Goal: Information Seeking & Learning: Learn about a topic

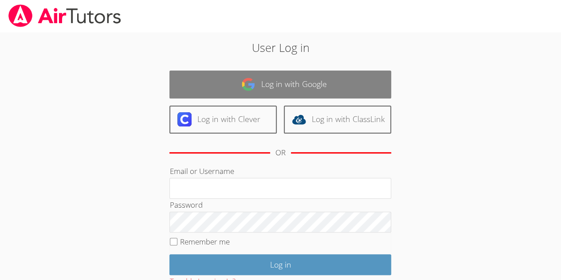
click at [305, 83] on link "Log in with Google" at bounding box center [280, 85] width 222 height 28
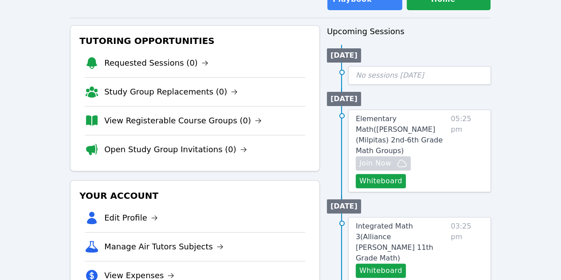
scroll to position [89, 0]
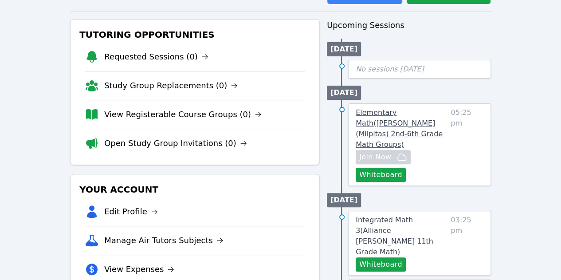
click at [403, 123] on span "Elementary Math ( [PERSON_NAME] (Milpitas) 2nd-6th Grade Math Groups )" at bounding box center [399, 128] width 87 height 40
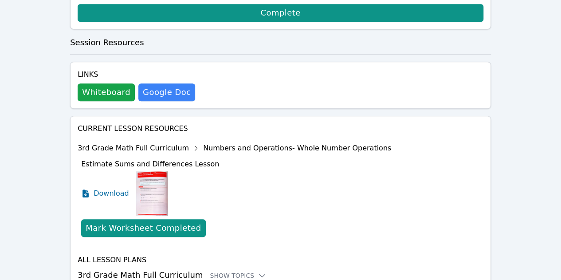
scroll to position [266, 0]
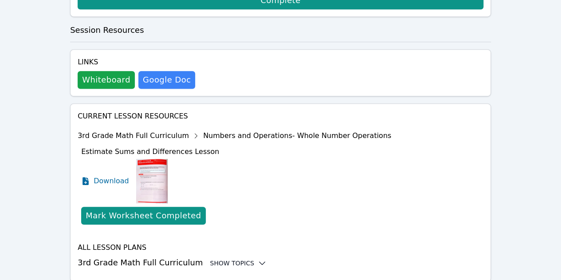
click at [227, 259] on div "Show Topics" at bounding box center [238, 263] width 57 height 9
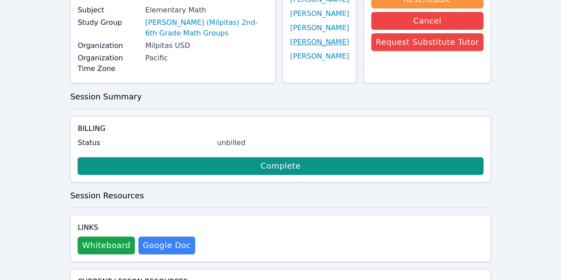
scroll to position [101, 0]
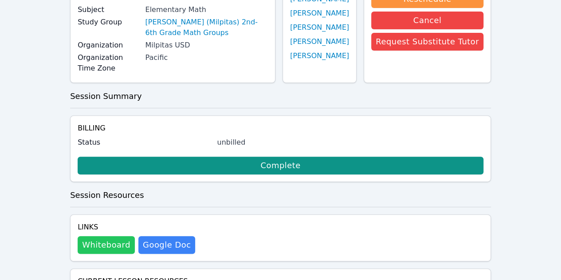
click at [96, 236] on button "Whiteboard" at bounding box center [106, 245] width 57 height 18
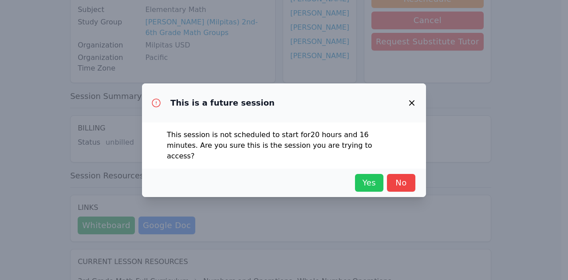
click at [371, 178] on span "Yes" at bounding box center [369, 183] width 20 height 12
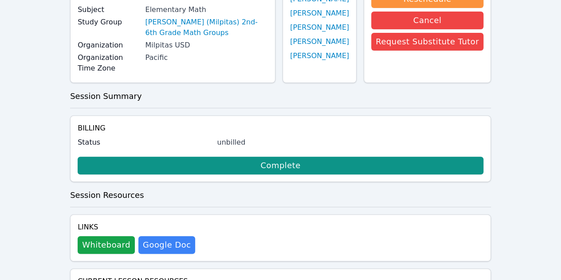
scroll to position [0, 0]
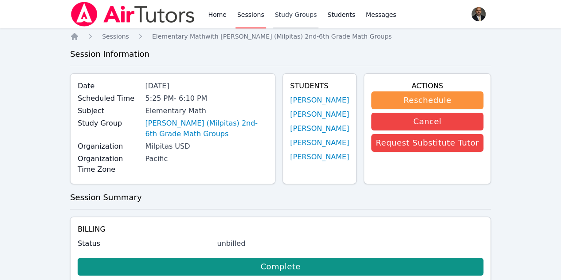
click at [280, 20] on link "Study Groups" at bounding box center [296, 14] width 46 height 28
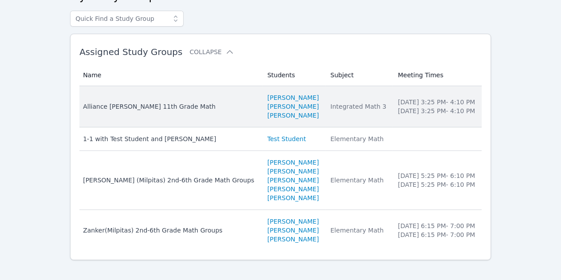
scroll to position [66, 0]
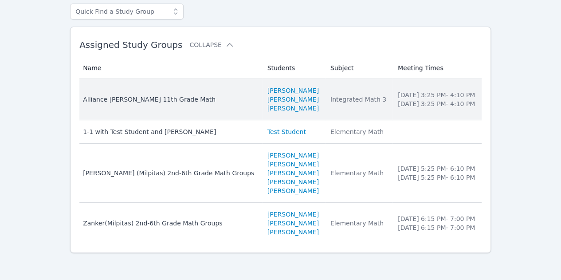
click at [156, 101] on div "Alliance [PERSON_NAME] 11th Grade Math" at bounding box center [170, 99] width 174 height 9
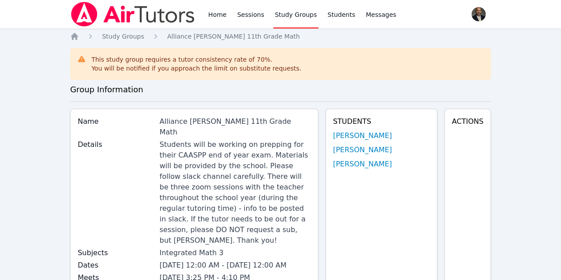
scroll to position [66, 0]
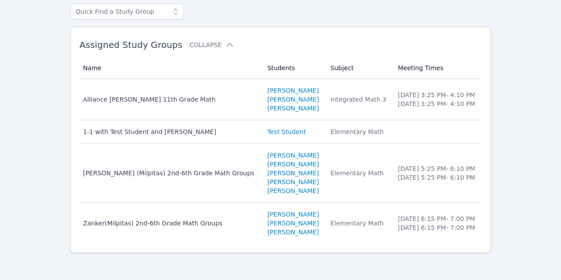
click at [164, 170] on div "[PERSON_NAME] (Milpitas) 2nd-6th Grade Math Groups" at bounding box center [170, 173] width 174 height 9
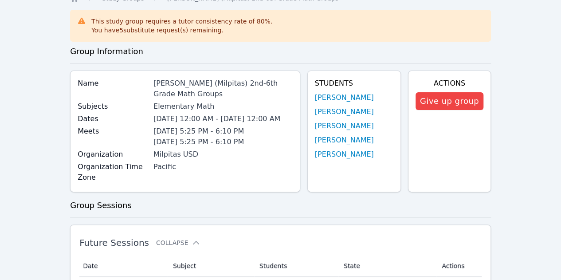
scroll to position [89, 0]
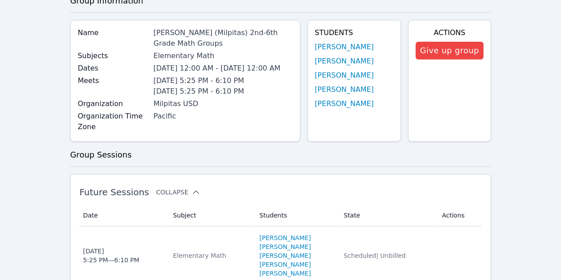
click at [173, 197] on button "Collapse" at bounding box center [178, 192] width 44 height 9
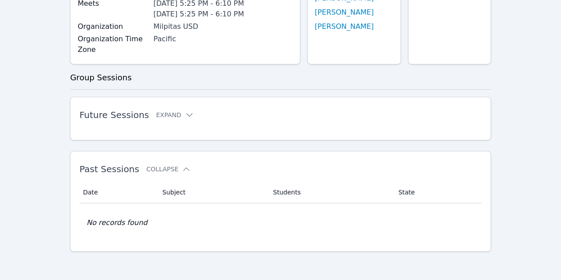
scroll to position [175, 0]
click at [158, 167] on button "Collapse" at bounding box center [168, 169] width 44 height 9
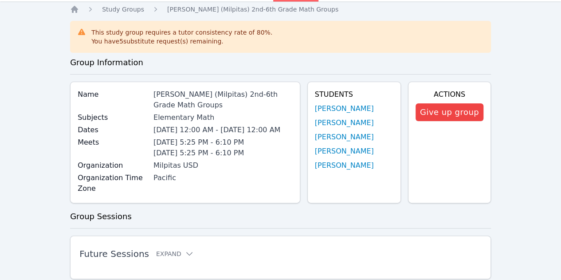
scroll to position [0, 0]
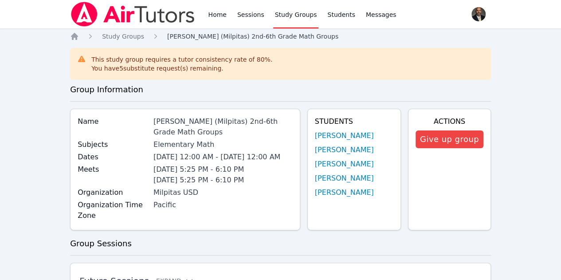
click at [187, 37] on span "[PERSON_NAME] (Milpitas) 2nd-6th Grade Math Groups" at bounding box center [252, 36] width 171 height 7
click at [186, 37] on span "[PERSON_NAME] (Milpitas) 2nd-6th Grade Math Groups" at bounding box center [252, 36] width 171 height 7
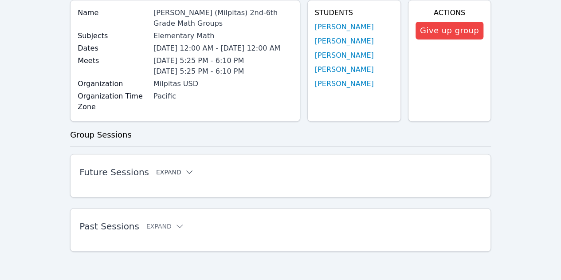
click at [164, 170] on button "Expand" at bounding box center [175, 172] width 38 height 9
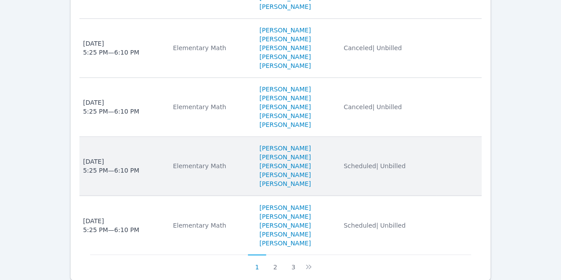
scroll to position [741, 0]
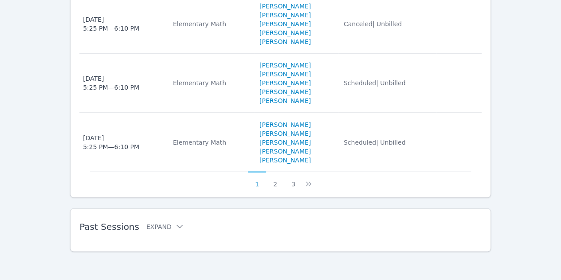
click at [259, 185] on button "1" at bounding box center [257, 179] width 18 height 17
click at [256, 185] on button "1" at bounding box center [257, 179] width 18 height 17
click at [292, 185] on button "3" at bounding box center [293, 179] width 18 height 17
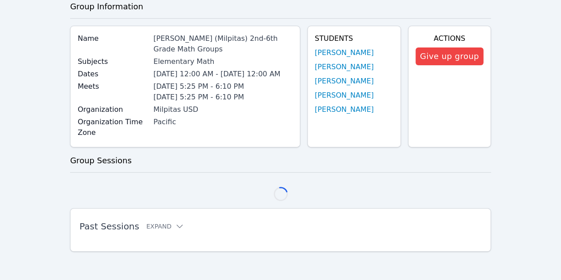
scroll to position [388, 0]
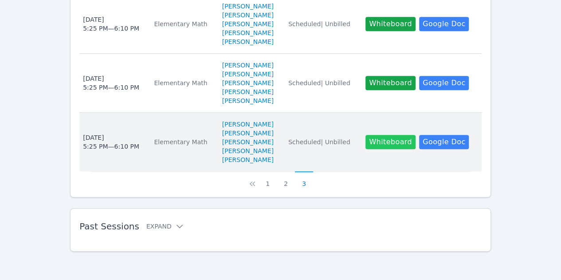
click at [374, 140] on button "Whiteboard" at bounding box center [391, 142] width 50 height 14
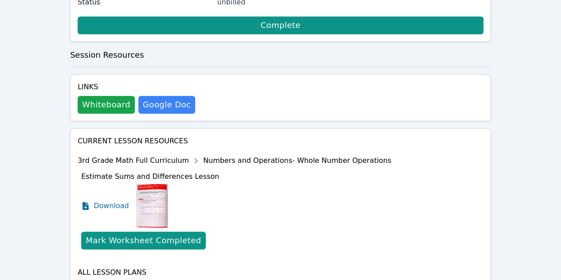
scroll to position [275, 0]
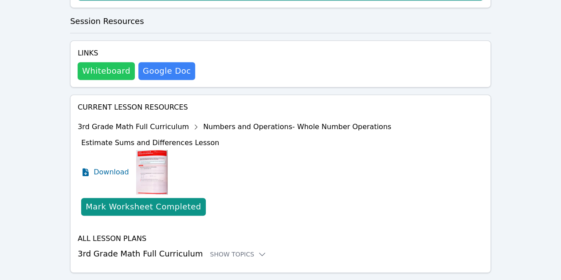
click at [110, 62] on button "Whiteboard" at bounding box center [106, 71] width 57 height 18
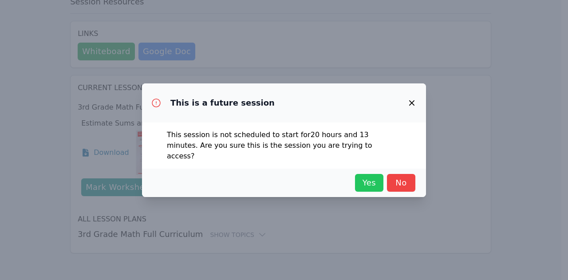
click at [370, 181] on span "Yes" at bounding box center [369, 183] width 20 height 12
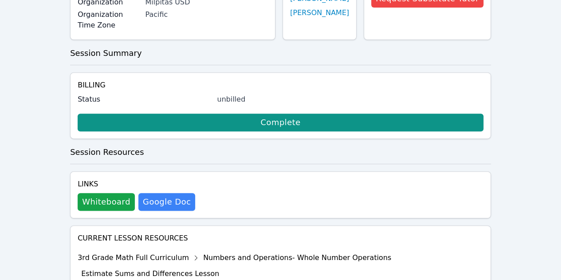
scroll to position [0, 0]
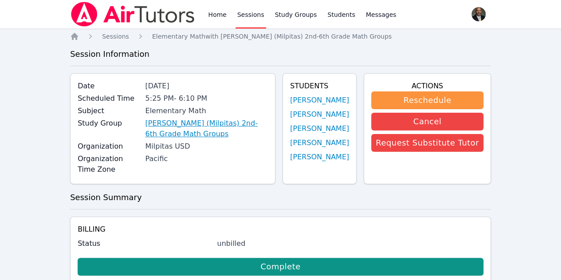
click at [171, 136] on link "[PERSON_NAME] (Milpitas) 2nd-6th Grade Math Groups" at bounding box center [206, 128] width 123 height 21
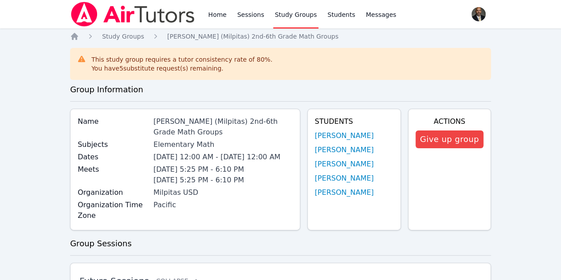
click at [165, 133] on div "[PERSON_NAME] (Milpitas) 2nd-6th Grade Math Groups" at bounding box center [223, 126] width 139 height 21
click at [156, 129] on div "[PERSON_NAME] (Milpitas) 2nd-6th Grade Math Groups" at bounding box center [223, 126] width 139 height 21
click at [154, 129] on div "[PERSON_NAME] (Milpitas) 2nd-6th Grade Math Groups" at bounding box center [223, 126] width 139 height 21
click at [231, 144] on div "Elementary Math" at bounding box center [223, 144] width 139 height 11
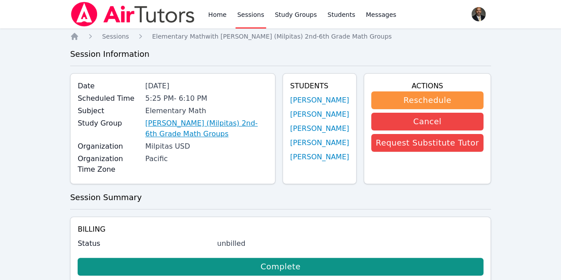
click at [193, 137] on link "[PERSON_NAME] (Milpitas) 2nd-6th Grade Math Groups" at bounding box center [206, 128] width 123 height 21
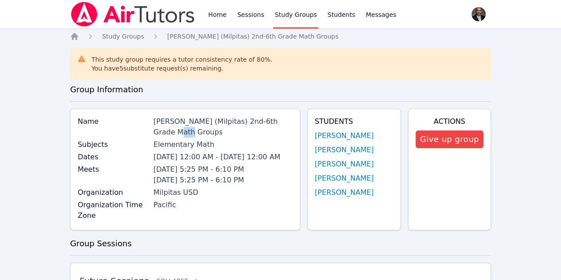
click at [164, 130] on div "[PERSON_NAME] (Milpitas) 2nd-6th Grade Math Groups" at bounding box center [223, 126] width 139 height 21
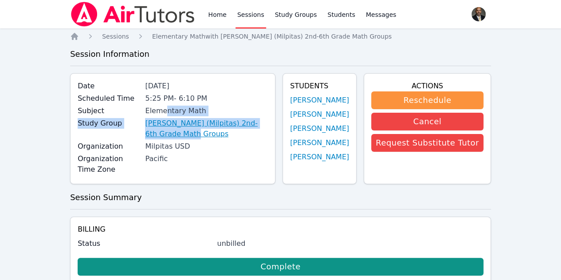
drag, startPoint x: 163, startPoint y: 111, endPoint x: 202, endPoint y: 134, distance: 44.9
click at [202, 134] on div "Date [DATE] Scheduled Time 5:25 PM - 6:10 PM Subject Elementary Math Study Grou…" at bounding box center [172, 128] width 205 height 111
copy div "ntary Math Study Group [PERSON_NAME] (Milpitas) 2nd-6th Grade Math Groups"
click at [100, 137] on div "Study Group [PERSON_NAME] (Milpitas) 2nd-6th Grade Math Groups" at bounding box center [173, 129] width 190 height 23
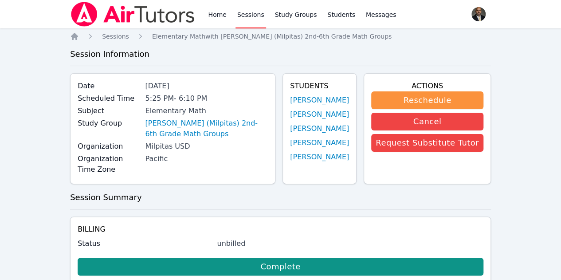
click at [237, 16] on link "Sessions" at bounding box center [251, 14] width 31 height 28
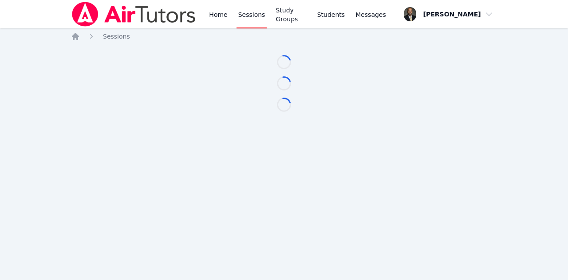
click at [237, 16] on link "Sessions" at bounding box center [251, 14] width 31 height 28
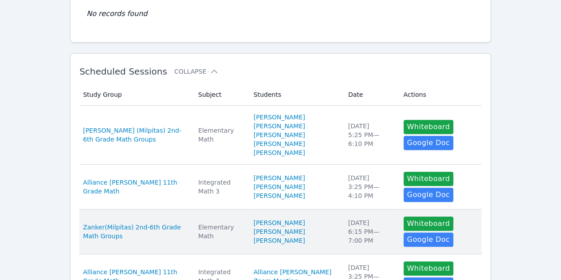
scroll to position [133, 0]
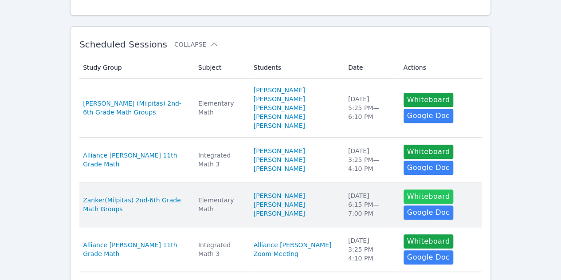
click at [417, 195] on button "Whiteboard" at bounding box center [429, 196] width 50 height 14
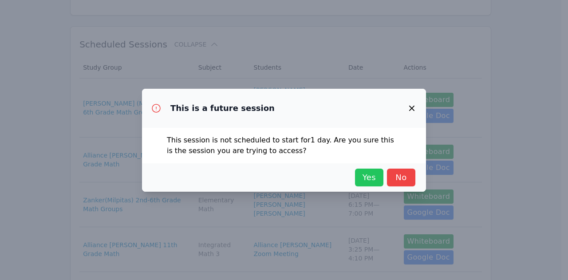
click at [376, 183] on span "Yes" at bounding box center [369, 177] width 20 height 12
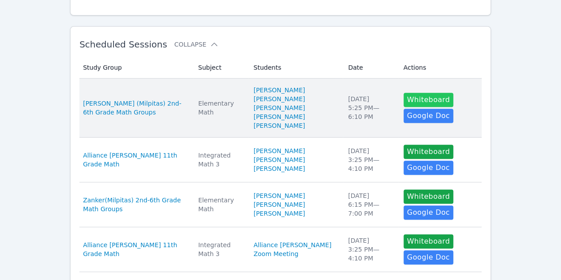
click at [411, 98] on button "Whiteboard" at bounding box center [429, 100] width 50 height 14
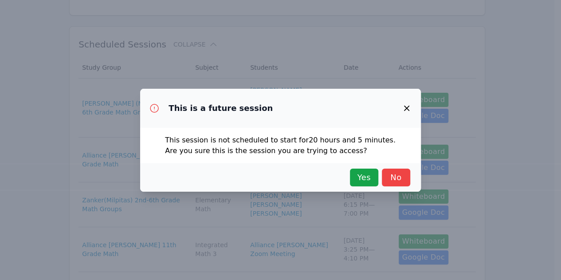
click at [411, 98] on div "This is a future session" at bounding box center [280, 108] width 281 height 39
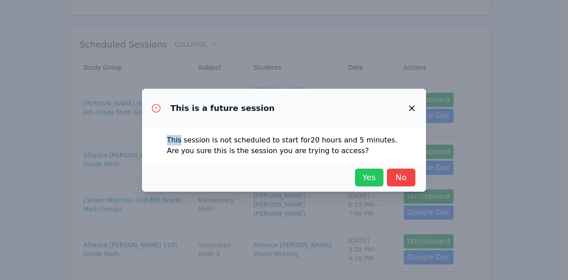
click at [367, 177] on span "Yes" at bounding box center [369, 177] width 20 height 12
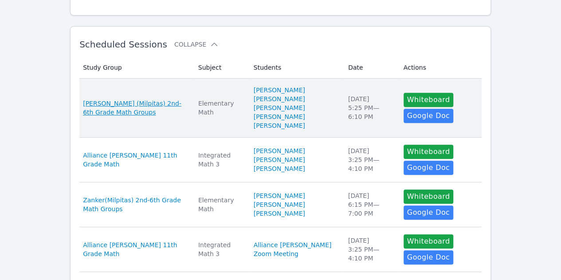
click at [151, 101] on span "[PERSON_NAME] (Milpitas) 2nd-6th Grade Math Groups" at bounding box center [135, 108] width 105 height 18
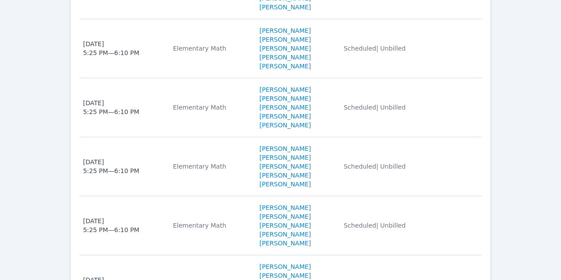
scroll to position [710, 0]
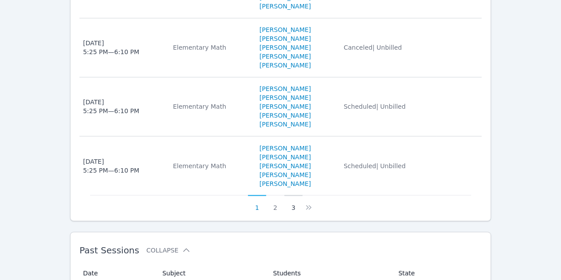
click at [294, 212] on button "3" at bounding box center [293, 203] width 18 height 17
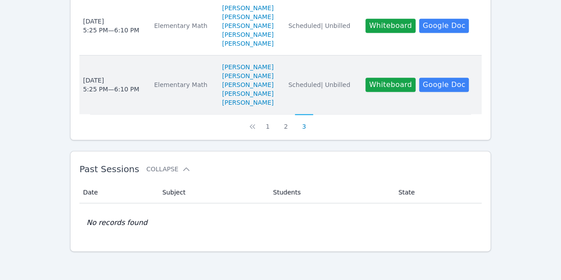
click at [122, 83] on div "[DATE] 5:25 PM — 6:10 PM" at bounding box center [111, 85] width 56 height 18
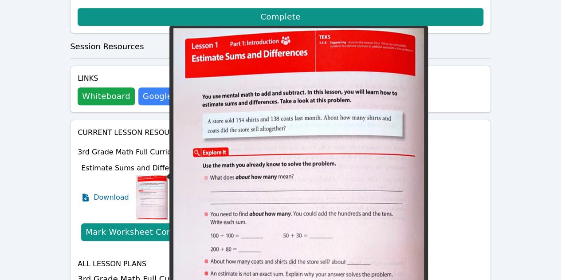
scroll to position [275, 0]
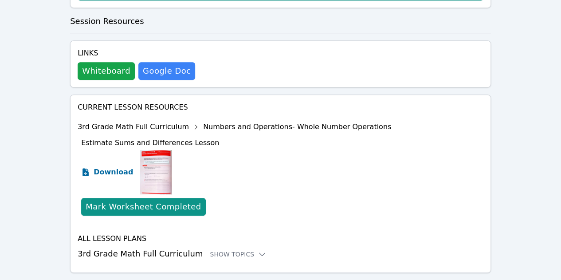
click at [118, 167] on span "Download" at bounding box center [113, 172] width 39 height 11
click at [218, 250] on div "Show Topics" at bounding box center [238, 254] width 57 height 9
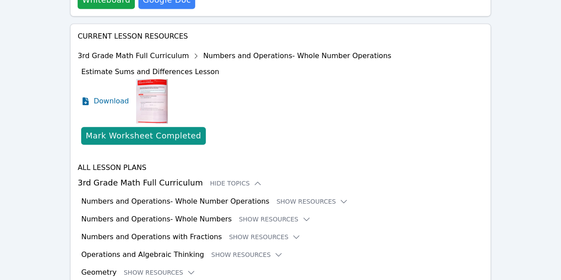
scroll to position [364, 0]
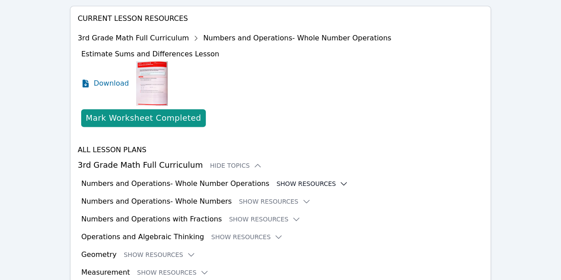
click at [276, 179] on button "Show Resources" at bounding box center [312, 183] width 72 height 9
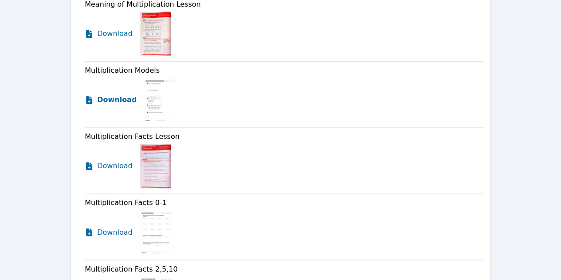
scroll to position [586, 0]
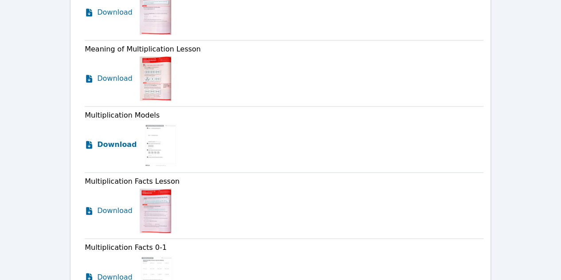
click at [105, 139] on span "Download" at bounding box center [116, 144] width 39 height 11
click at [116, 73] on span "Download" at bounding box center [116, 78] width 39 height 11
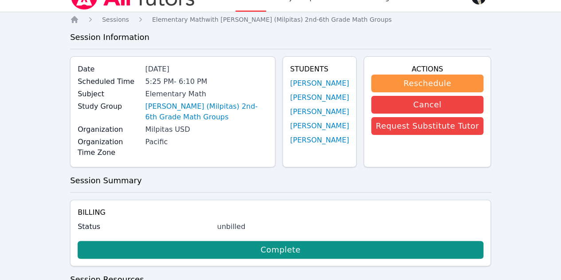
scroll to position [0, 0]
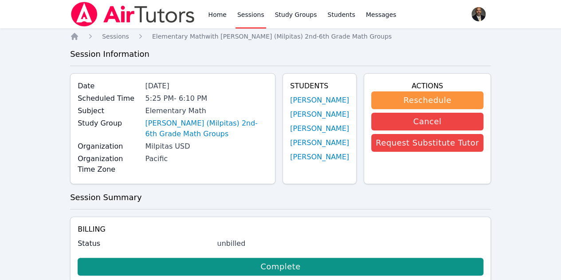
click at [246, 17] on link "Sessions" at bounding box center [251, 14] width 31 height 28
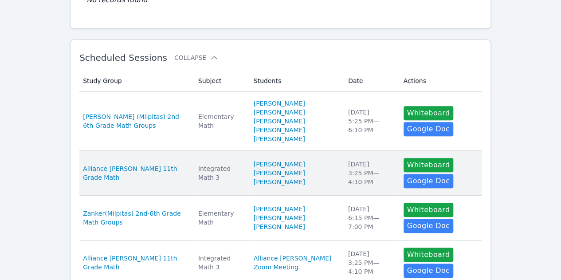
scroll to position [133, 0]
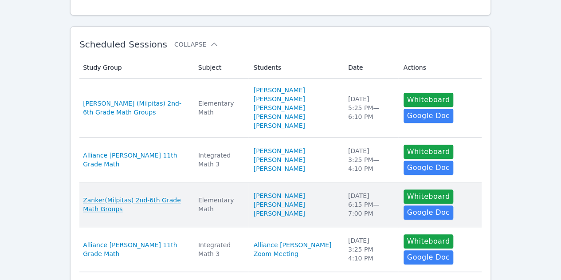
click at [112, 200] on span "Zanker(Milpitas) 2nd-6th Grade Math Groups" at bounding box center [135, 205] width 105 height 18
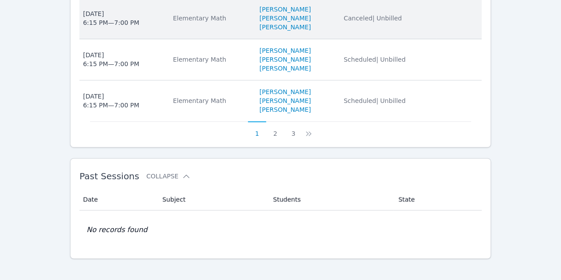
scroll to position [621, 0]
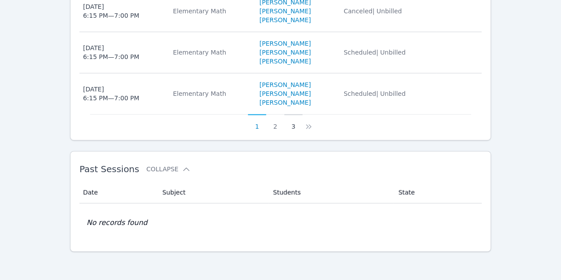
click at [292, 129] on button "3" at bounding box center [293, 122] width 18 height 17
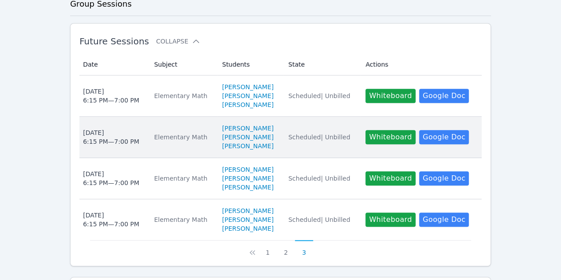
scroll to position [241, 0]
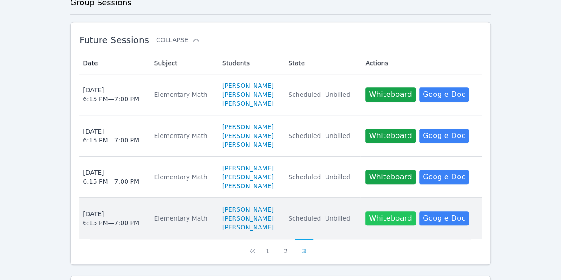
click at [389, 225] on button "Whiteboard" at bounding box center [391, 218] width 50 height 14
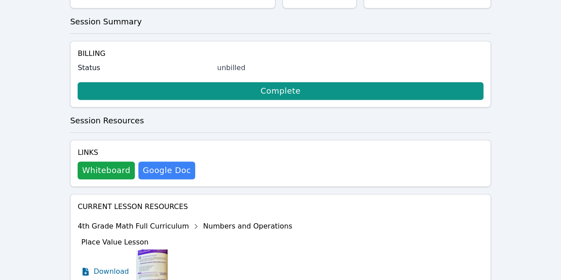
scroll to position [177, 0]
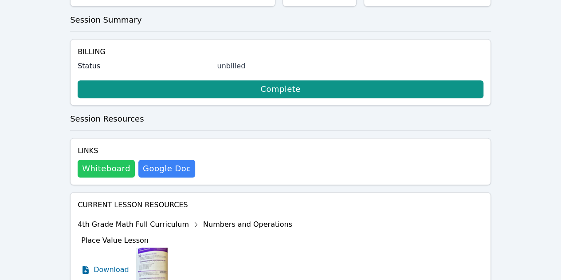
click at [96, 160] on button "Whiteboard" at bounding box center [106, 169] width 57 height 18
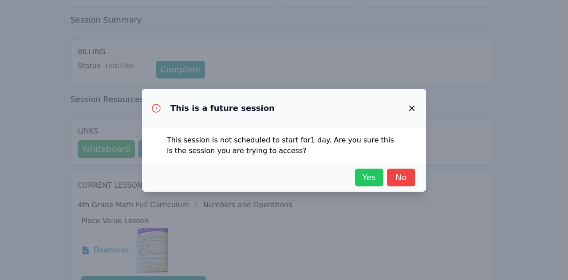
click at [363, 178] on span "Yes" at bounding box center [369, 177] width 20 height 12
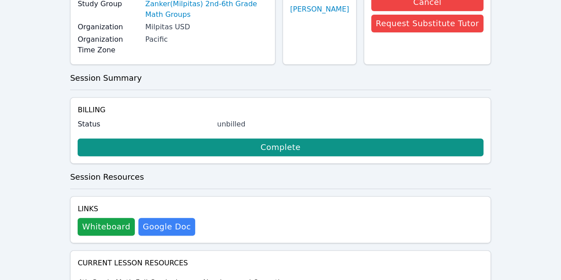
scroll to position [0, 0]
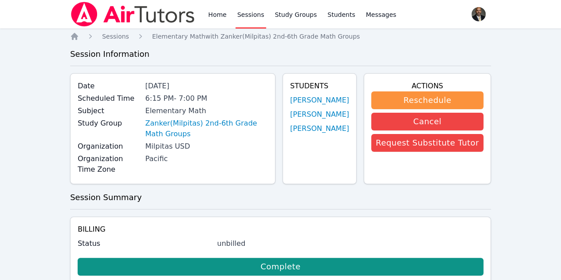
click at [204, 111] on div "Elementary Math" at bounding box center [206, 111] width 123 height 11
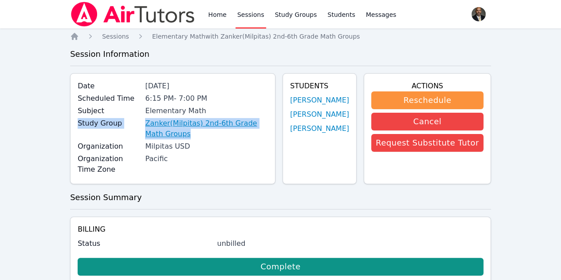
drag, startPoint x: 204, startPoint y: 111, endPoint x: 212, endPoint y: 133, distance: 23.3
click at [212, 133] on div "Date [DATE] Scheduled Time 6:15 PM - 7:00 PM Subject Elementary Math Study Grou…" at bounding box center [172, 128] width 205 height 111
copy div "Study Group Zanker(Milpitas) 2nd-6th Grade Math Groups"
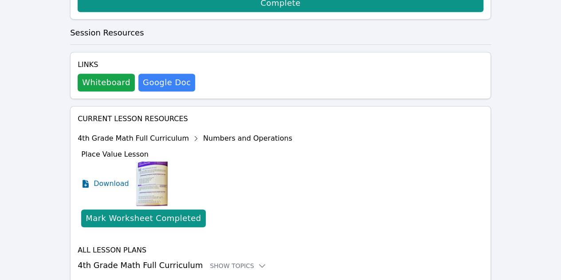
scroll to position [275, 0]
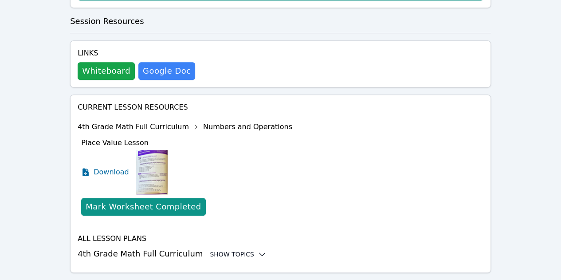
click at [214, 250] on div "Show Topics" at bounding box center [238, 254] width 57 height 9
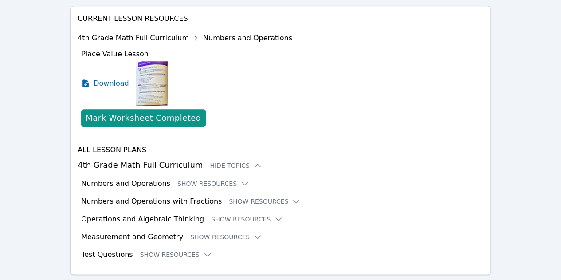
scroll to position [366, 0]
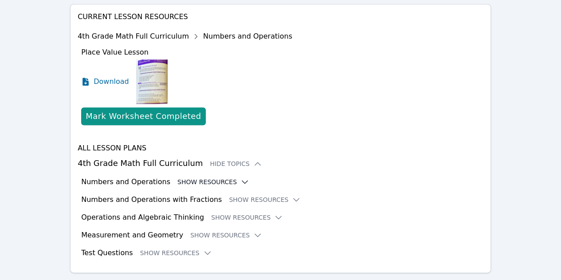
click at [208, 177] on button "Show Resources" at bounding box center [213, 181] width 72 height 9
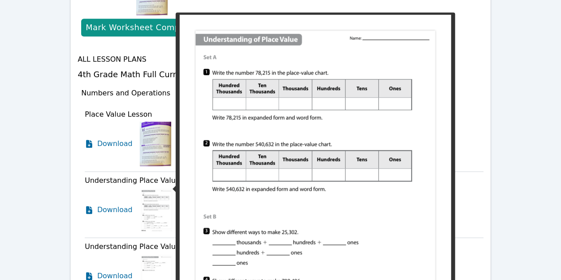
scroll to position [543, 0]
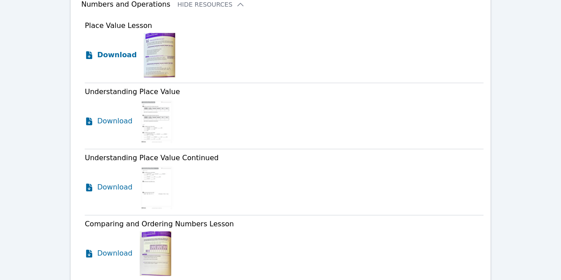
click at [99, 50] on span "Download" at bounding box center [116, 55] width 39 height 11
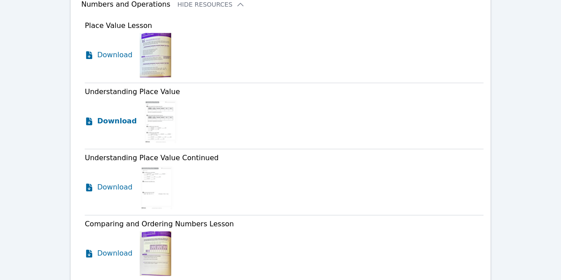
click at [115, 116] on span "Download" at bounding box center [116, 121] width 39 height 11
click at [106, 182] on span "Download" at bounding box center [116, 187] width 39 height 11
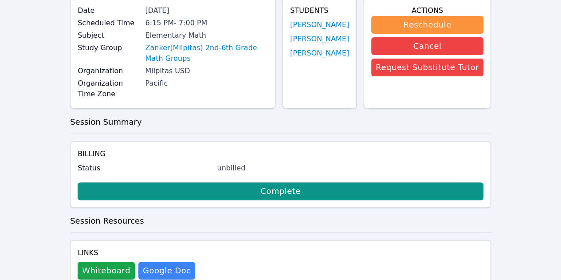
scroll to position [0, 0]
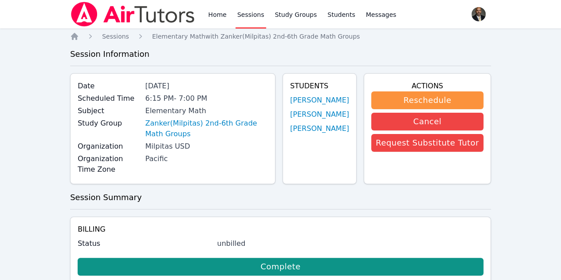
click at [255, 15] on link "Sessions" at bounding box center [251, 14] width 31 height 28
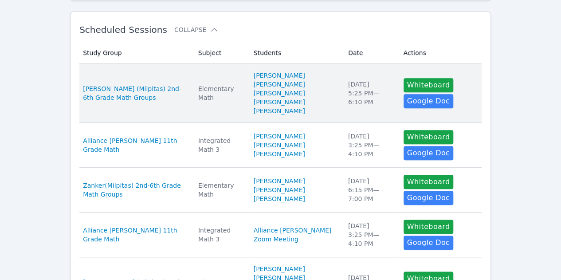
scroll to position [44, 0]
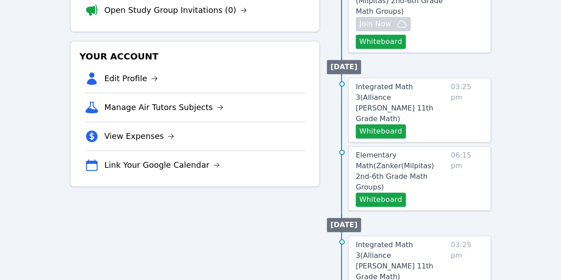
scroll to position [266, 0]
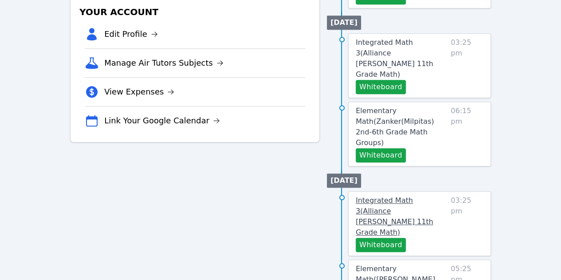
click at [426, 196] on span "Integrated Math 3 ( Alliance McKinzie 11th Grade Math )" at bounding box center [395, 216] width 78 height 40
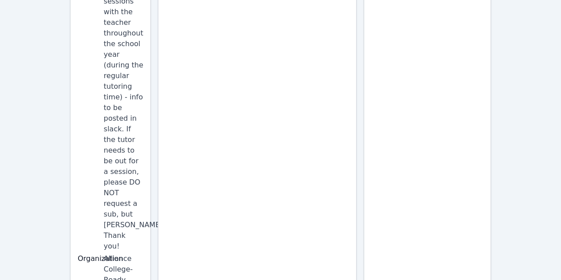
scroll to position [249, 0]
